Goal: Task Accomplishment & Management: Complete application form

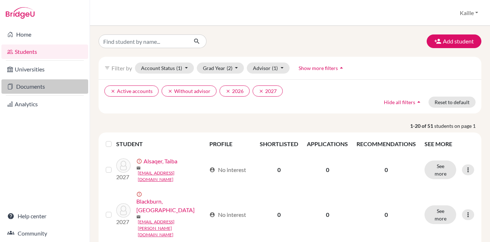
click at [32, 86] on link "Documents" at bounding box center [44, 86] width 87 height 14
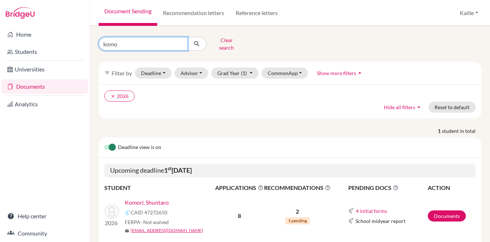
click at [150, 44] on input "komo" at bounding box center [143, 44] width 89 height 14
click at [180, 42] on input "komo" at bounding box center [143, 44] width 89 height 14
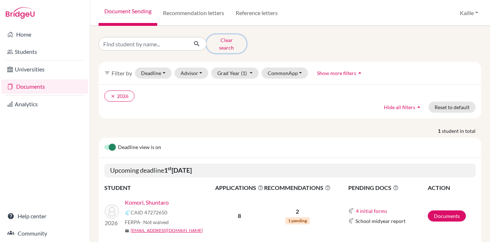
click at [233, 40] on button "Clear search" at bounding box center [226, 44] width 40 height 19
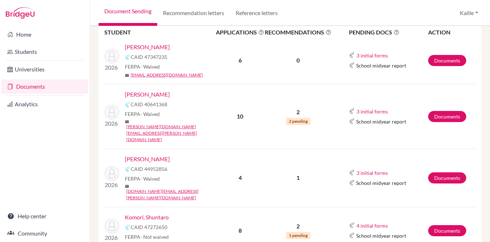
scroll to position [159, 0]
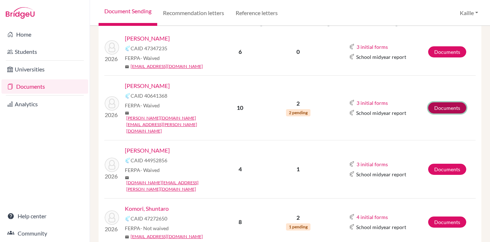
click at [450, 102] on link "Documents" at bounding box center [447, 107] width 38 height 11
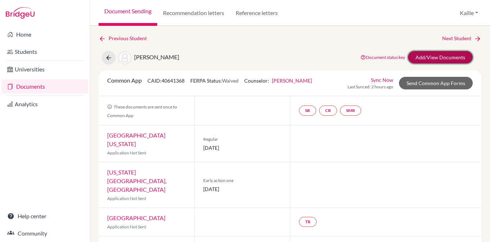
click at [445, 53] on link "Add/View Documents" at bounding box center [440, 57] width 65 height 13
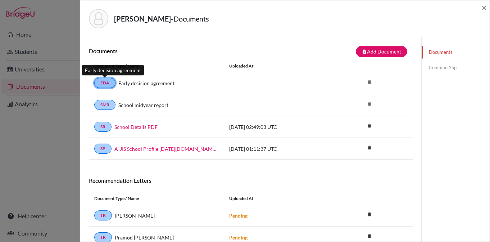
click at [106, 86] on link "EDA" at bounding box center [104, 83] width 21 height 10
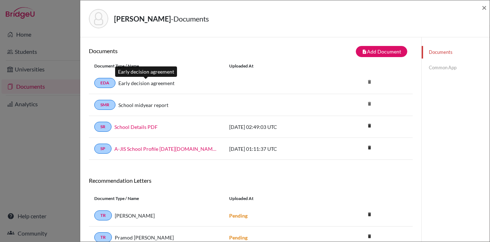
click at [142, 84] on link "Early decision agreement" at bounding box center [146, 83] width 56 height 8
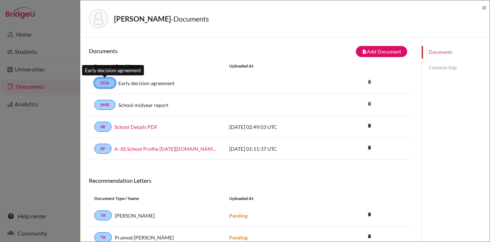
click at [106, 86] on link "EDA" at bounding box center [104, 83] width 21 height 10
click at [224, 85] on div "EDA Early decision agreement delete" at bounding box center [251, 83] width 324 height 22
click at [238, 76] on div "EDA Early decision agreement delete" at bounding box center [251, 83] width 324 height 22
click at [110, 82] on link "EDA" at bounding box center [104, 83] width 21 height 10
click at [177, 91] on div "EDA Early decision agreement delete" at bounding box center [251, 83] width 324 height 22
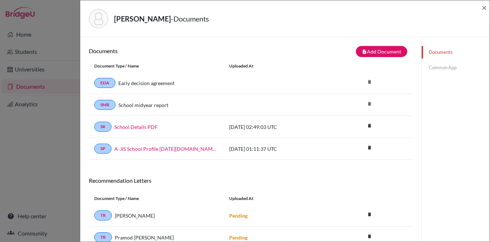
click at [455, 68] on link "Common App" at bounding box center [455, 67] width 68 height 13
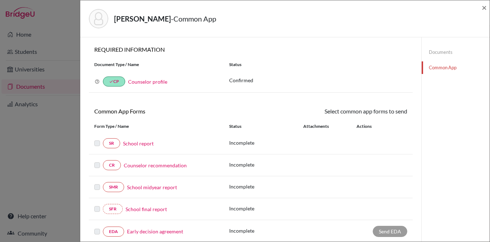
click at [97, 161] on label at bounding box center [97, 161] width 6 height 0
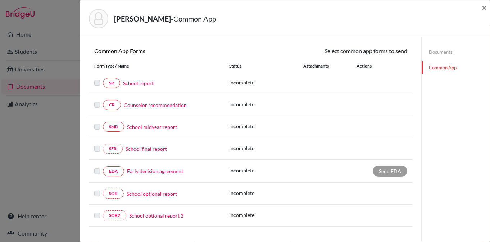
scroll to position [61, 0]
click at [96, 168] on div at bounding box center [98, 170] width 9 height 9
click at [151, 175] on div "EDA Early decision agreement" at bounding box center [156, 171] width 124 height 10
click at [152, 171] on link "Early decision agreement" at bounding box center [155, 171] width 56 height 8
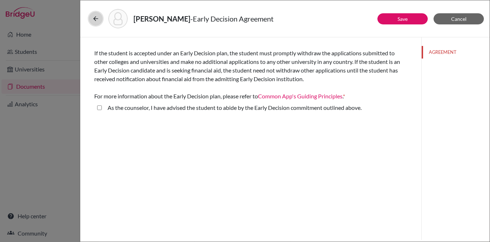
click at [97, 24] on button at bounding box center [96, 19] width 14 height 14
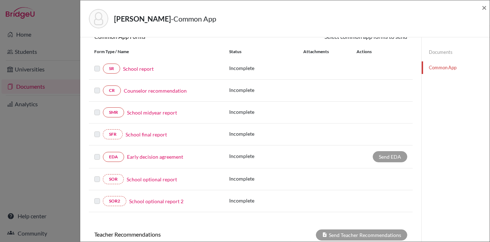
scroll to position [75, 0]
click at [165, 159] on link "Early decision agreement" at bounding box center [155, 157] width 56 height 8
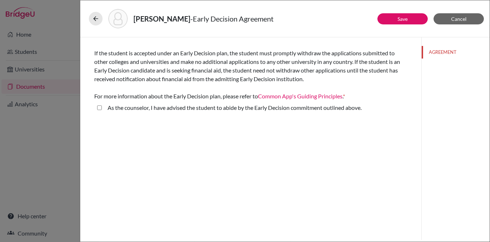
click at [98, 109] on above\ "As the counselor, I have advised the student to abide by the Early Decision com…" at bounding box center [99, 108] width 5 height 9
checkbox above\ "true"
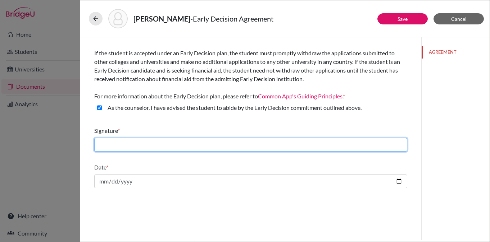
click at [338, 149] on input "text" at bounding box center [250, 145] width 313 height 14
type input "[PERSON_NAME]"
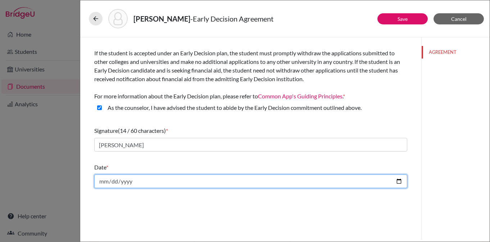
click at [206, 184] on input "date" at bounding box center [250, 182] width 313 height 14
type input "[DATE]"
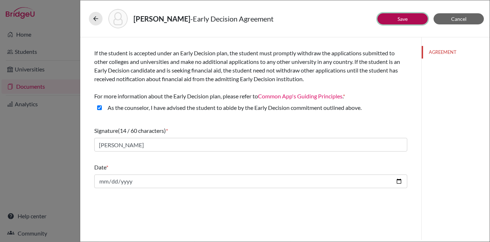
click at [405, 20] on link "Save" at bounding box center [402, 19] width 10 height 6
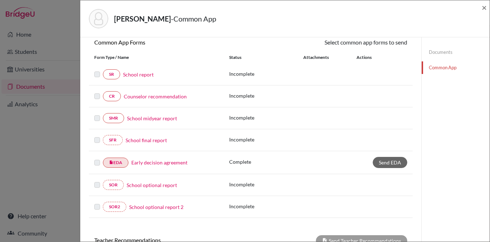
scroll to position [70, 0]
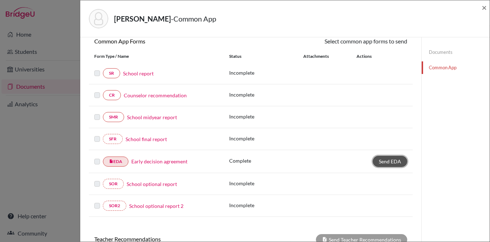
click at [391, 164] on span "Send EDA" at bounding box center [390, 162] width 22 height 6
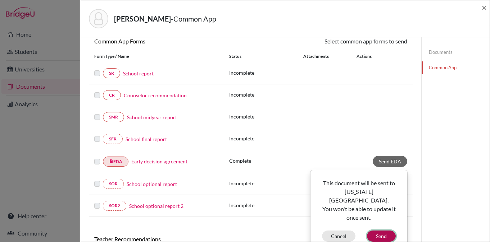
click at [391, 231] on button "Send" at bounding box center [381, 236] width 29 height 11
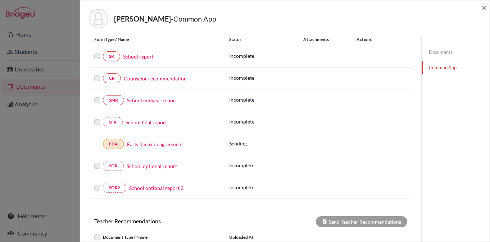
scroll to position [85, 0]
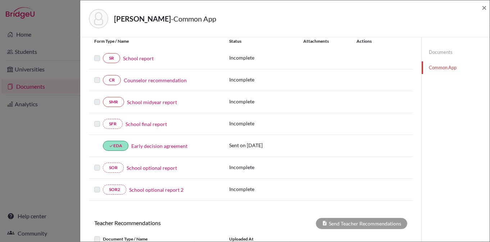
click at [95, 54] on label at bounding box center [97, 54] width 6 height 0
click at [96, 54] on label at bounding box center [97, 54] width 6 height 0
click at [95, 83] on div at bounding box center [98, 80] width 9 height 9
click at [97, 98] on label at bounding box center [97, 98] width 6 height 0
click at [97, 120] on label at bounding box center [97, 120] width 6 height 0
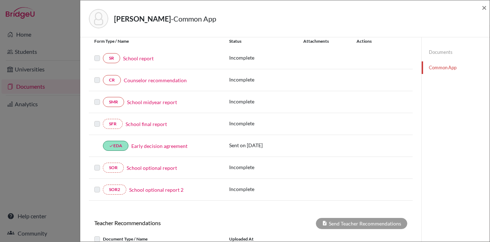
click at [63, 39] on div "[PERSON_NAME] - Common App × × REQUIRED INFORMATION Document Type / Name Status…" at bounding box center [245, 121] width 490 height 242
click at [174, 82] on link "Counselor recommendation" at bounding box center [155, 81] width 63 height 8
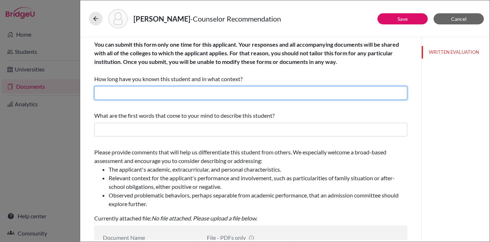
click at [350, 91] on input "text" at bounding box center [250, 93] width 313 height 14
type input "1 year"
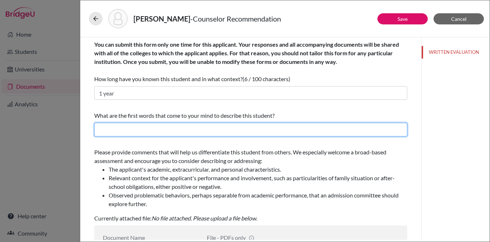
click at [308, 131] on input "text" at bounding box center [250, 130] width 313 height 14
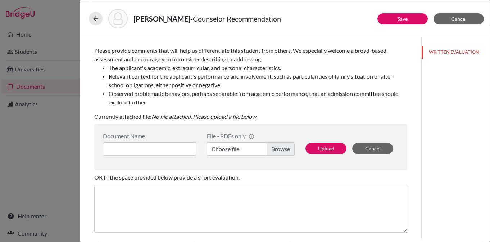
scroll to position [64, 0]
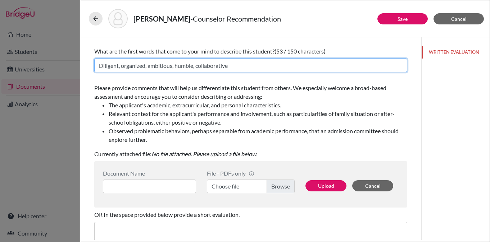
type input "Diligent, organized, ambitious, humble, collaborative"
